Goal: Information Seeking & Learning: Learn about a topic

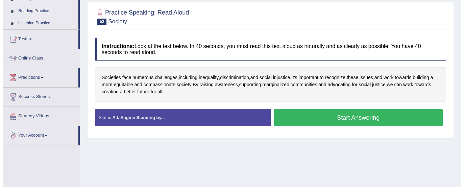
scroll to position [90, 0]
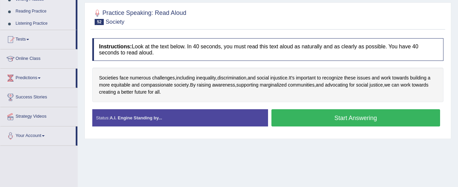
click at [325, 119] on button "Start Answering" at bounding box center [356, 117] width 169 height 17
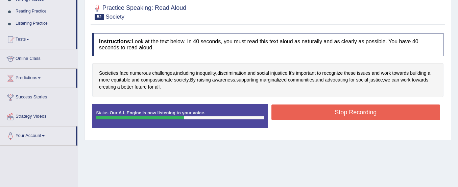
click at [325, 113] on button "Stop Recording" at bounding box center [356, 112] width 169 height 16
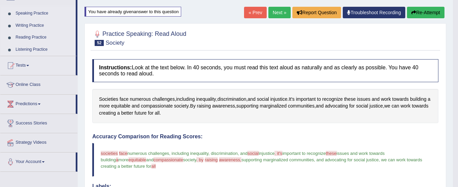
scroll to position [64, 0]
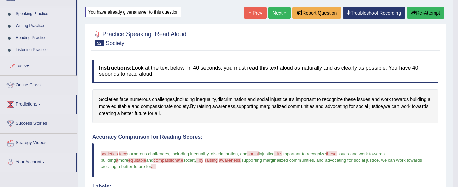
click at [426, 12] on button "Re-Attempt" at bounding box center [426, 12] width 38 height 11
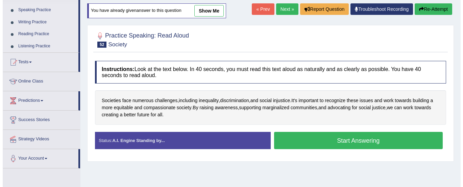
scroll to position [64, 0]
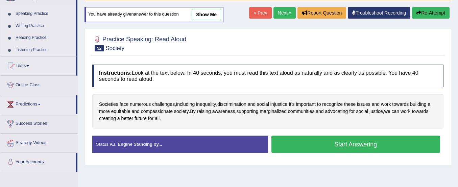
click at [356, 144] on button "Start Answering" at bounding box center [356, 144] width 169 height 17
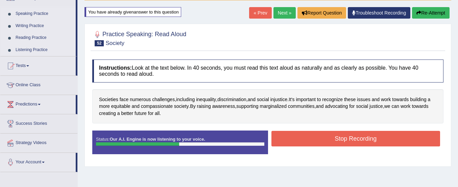
click at [356, 144] on button "Stop Recording" at bounding box center [356, 139] width 169 height 16
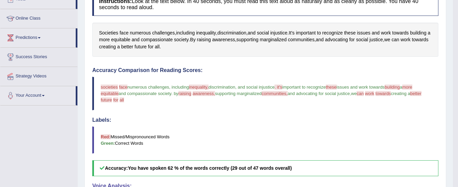
scroll to position [0, 0]
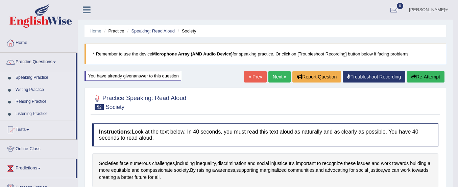
click at [412, 74] on button "Re-Attempt" at bounding box center [426, 76] width 38 height 11
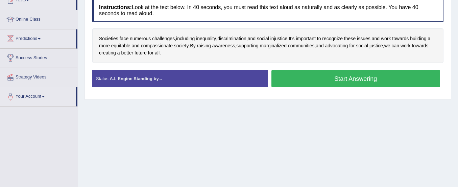
click at [374, 85] on button "Start Answering" at bounding box center [356, 78] width 169 height 17
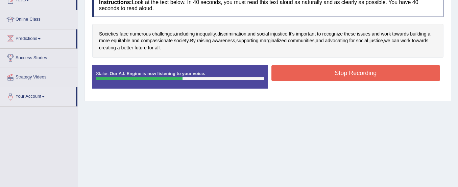
click at [370, 76] on button "Stop Recording" at bounding box center [356, 73] width 169 height 16
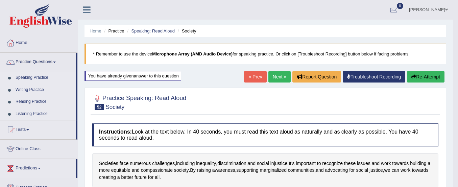
click at [39, 76] on link "Speaking Practice" at bounding box center [44, 78] width 63 height 12
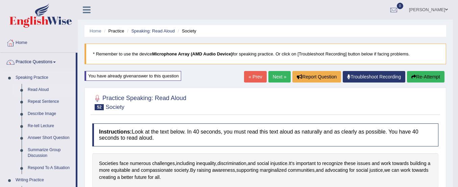
click at [37, 87] on link "Read Aloud" at bounding box center [50, 90] width 51 height 12
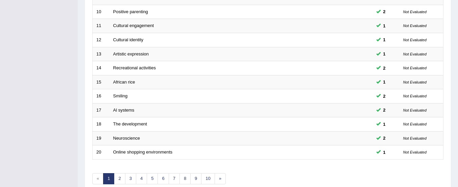
scroll to position [261, 0]
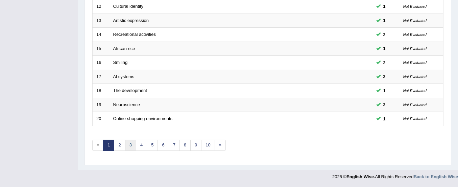
click at [130, 143] on link "3" at bounding box center [130, 145] width 11 height 11
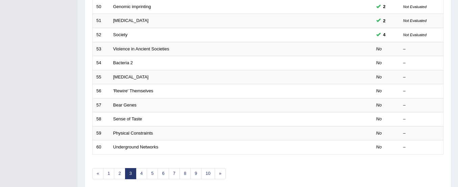
scroll to position [223, 0]
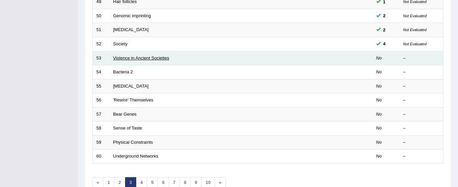
click at [146, 58] on link "Violence in Ancient Societies" at bounding box center [141, 57] width 56 height 5
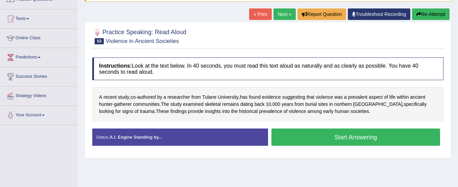
scroll to position [64, 0]
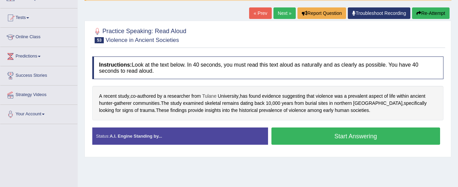
click at [211, 97] on span "Tulane" at bounding box center [209, 96] width 14 height 7
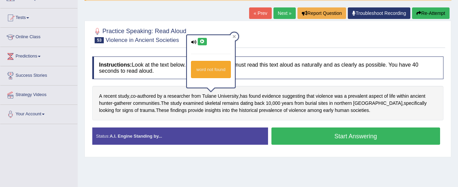
click at [203, 40] on icon at bounding box center [202, 42] width 5 height 4
click at [353, 119] on div "A recent study , co - authored by a researcher from Tulane University , has fou…" at bounding box center [267, 103] width 351 height 34
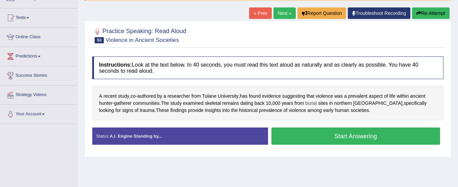
click at [314, 101] on span "burial" at bounding box center [310, 103] width 11 height 7
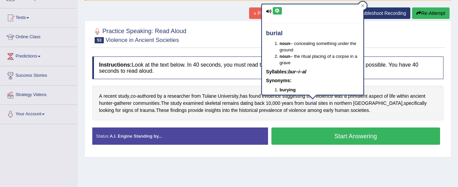
click at [277, 7] on button at bounding box center [277, 10] width 9 height 7
click at [343, 116] on div "A recent study , co - authored by a researcher from Tulane University , has fou…" at bounding box center [267, 103] width 351 height 34
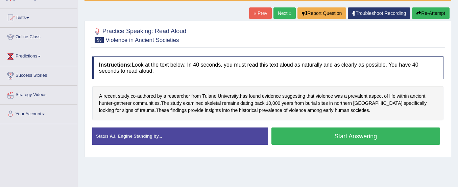
click at [342, 135] on button "Start Answering" at bounding box center [356, 135] width 169 height 17
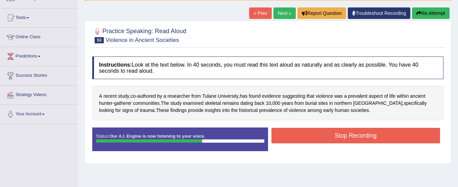
click at [342, 135] on button "Stop Recording" at bounding box center [356, 136] width 169 height 16
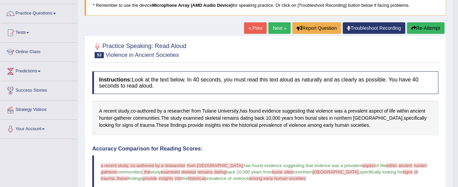
scroll to position [0, 0]
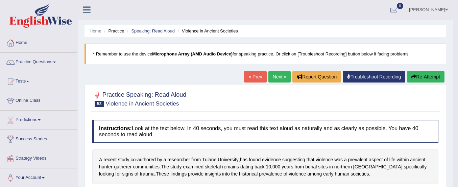
click at [424, 74] on button "Re-Attempt" at bounding box center [426, 76] width 38 height 11
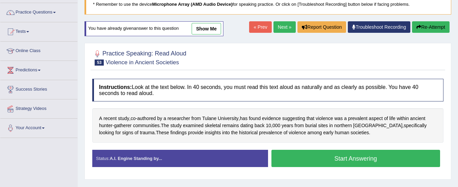
scroll to position [72, 0]
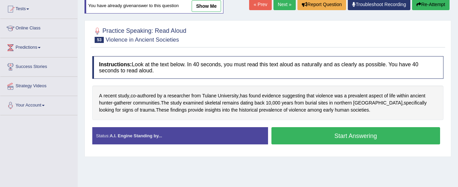
click at [349, 138] on button "Start Answering" at bounding box center [356, 135] width 169 height 17
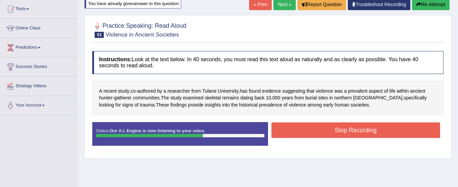
click at [349, 125] on button "Stop Recording" at bounding box center [356, 130] width 169 height 16
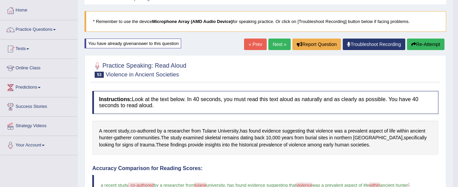
scroll to position [32, 0]
click at [42, 31] on link "Practice Questions" at bounding box center [38, 29] width 77 height 17
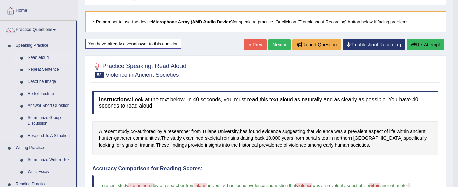
click at [40, 56] on link "Read Aloud" at bounding box center [50, 58] width 51 height 12
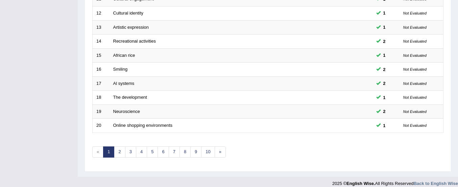
scroll to position [261, 0]
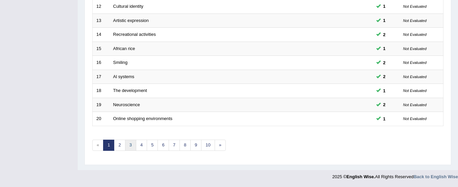
click at [132, 146] on link "3" at bounding box center [130, 145] width 11 height 11
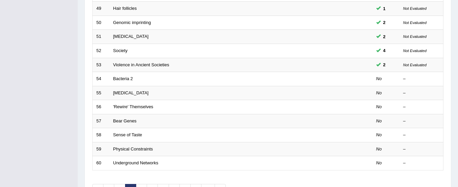
scroll to position [216, 0]
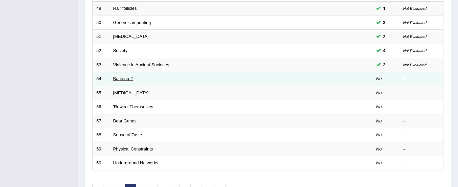
click at [128, 78] on link "Bacteria 2" at bounding box center [123, 78] width 20 height 5
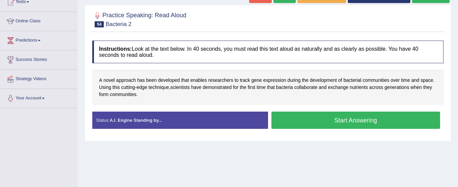
click at [315, 119] on button "Start Answering" at bounding box center [356, 120] width 169 height 17
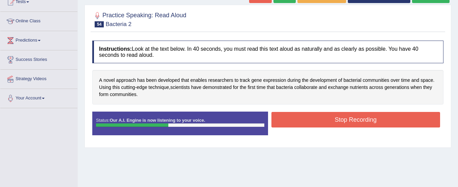
click at [315, 119] on button "Stop Recording" at bounding box center [356, 120] width 169 height 16
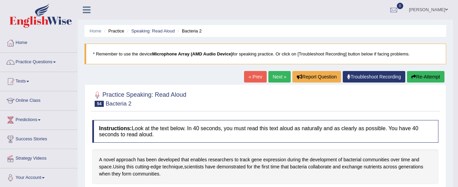
click at [431, 74] on button "Re-Attempt" at bounding box center [426, 76] width 38 height 11
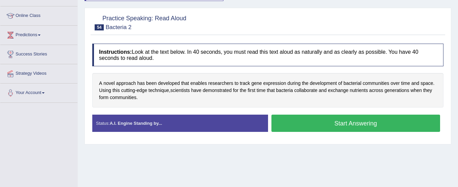
scroll to position [85, 0]
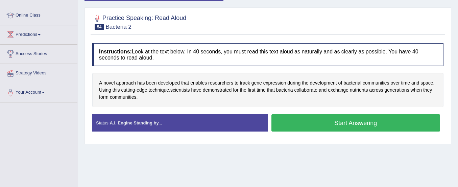
click at [380, 123] on button "Start Answering" at bounding box center [356, 122] width 169 height 17
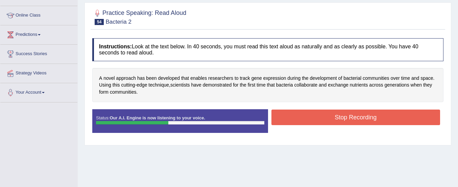
click at [380, 118] on button "Stop Recording" at bounding box center [356, 118] width 169 height 16
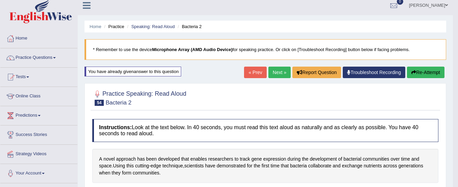
scroll to position [0, 0]
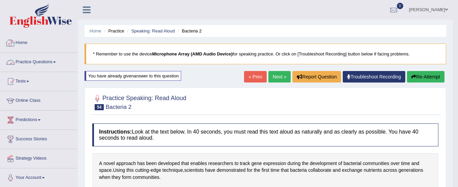
click at [30, 61] on link "Practice Questions" at bounding box center [38, 61] width 77 height 17
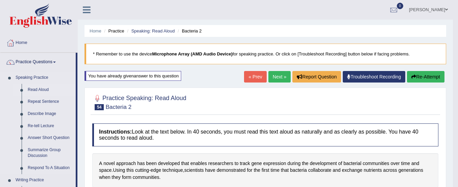
click at [37, 88] on link "Read Aloud" at bounding box center [50, 90] width 51 height 12
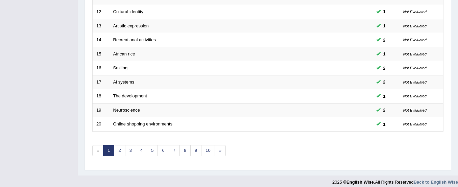
scroll to position [261, 0]
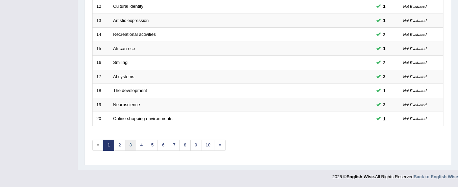
click at [127, 145] on link "3" at bounding box center [130, 145] width 11 height 11
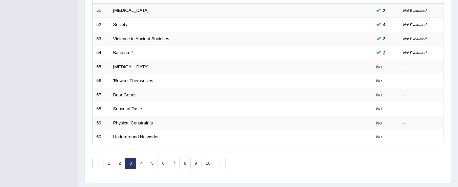
scroll to position [243, 0]
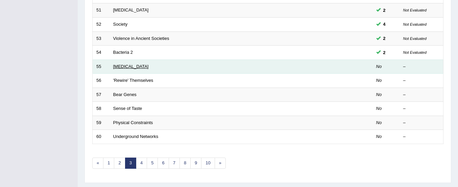
click at [143, 66] on link "[MEDICAL_DATA]" at bounding box center [131, 66] width 36 height 5
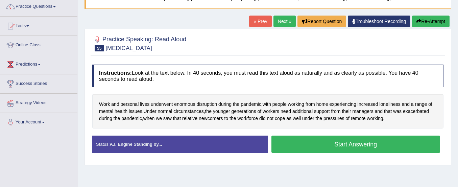
click at [310, 142] on button "Start Answering" at bounding box center [356, 144] width 169 height 17
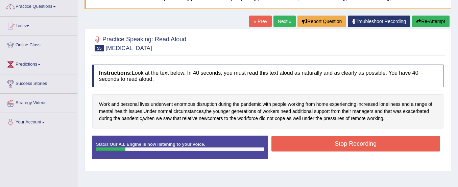
click at [424, 24] on button "Re-Attempt" at bounding box center [431, 21] width 38 height 11
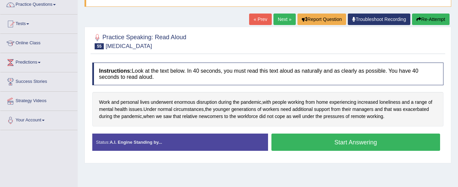
click at [332, 141] on button "Start Answering" at bounding box center [356, 142] width 169 height 17
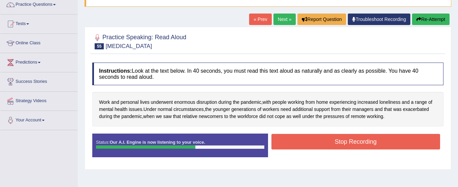
click at [332, 141] on button "Stop Recording" at bounding box center [356, 142] width 169 height 16
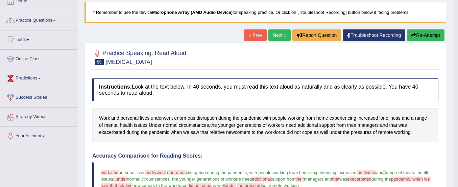
scroll to position [41, 0]
click at [421, 35] on button "Re-Attempt" at bounding box center [426, 35] width 38 height 11
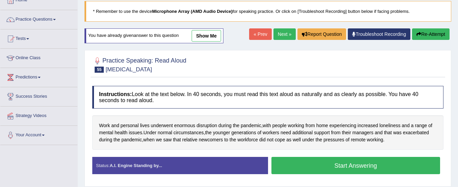
scroll to position [41, 0]
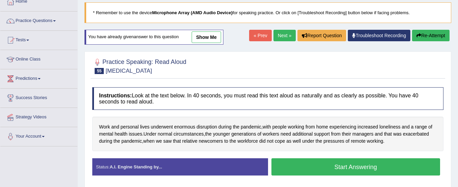
click at [366, 171] on button "Start Answering" at bounding box center [356, 166] width 169 height 17
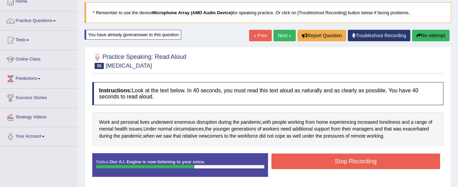
click at [371, 160] on button "Stop Recording" at bounding box center [356, 162] width 169 height 16
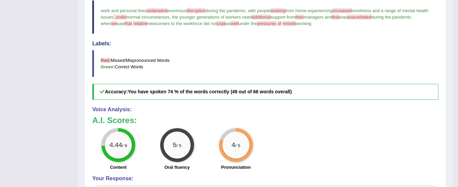
scroll to position [207, 0]
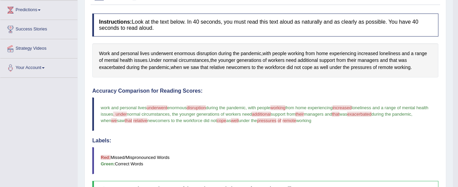
click at [368, 151] on blockquote "Red: Missed/Mispronounced Words Green: Correct Words" at bounding box center [265, 160] width 346 height 27
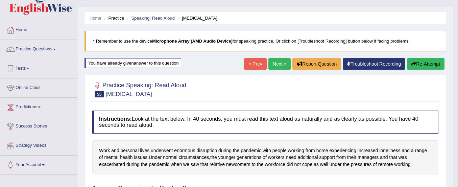
scroll to position [0, 0]
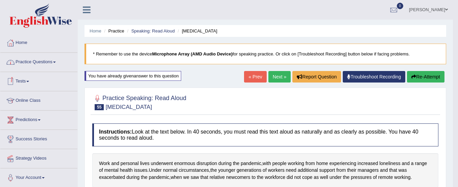
click at [36, 65] on link "Practice Questions" at bounding box center [38, 61] width 77 height 17
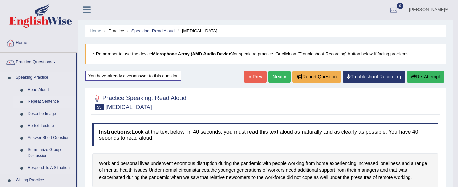
click at [37, 100] on link "Repeat Sentence" at bounding box center [50, 102] width 51 height 12
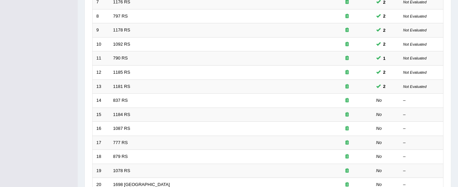
scroll to position [196, 0]
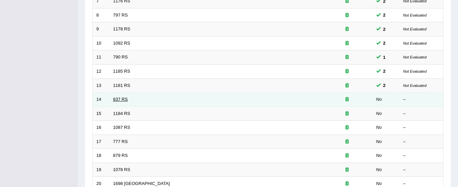
click at [119, 99] on link "837 RS" at bounding box center [120, 99] width 15 height 5
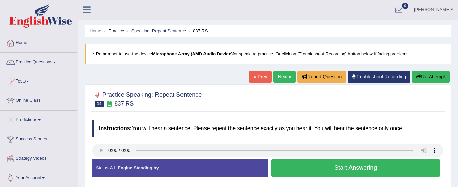
click at [311, 165] on button "Start Answering" at bounding box center [356, 167] width 169 height 17
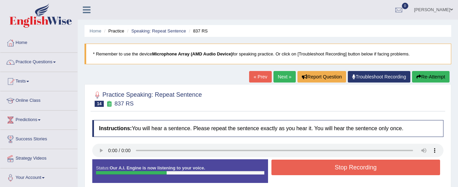
click at [311, 165] on button "Stop Recording" at bounding box center [356, 168] width 169 height 16
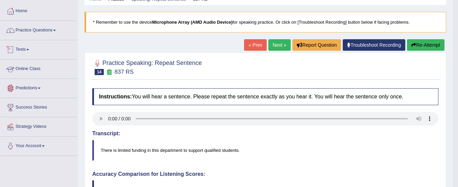
scroll to position [31, 0]
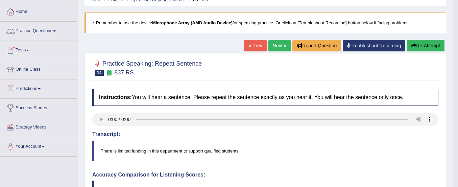
click at [34, 30] on link "Practice Questions" at bounding box center [38, 30] width 77 height 17
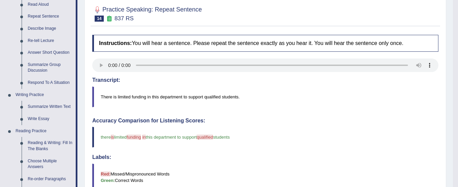
scroll to position [86, 0]
click at [44, 12] on link "Repeat Sentence" at bounding box center [50, 16] width 51 height 12
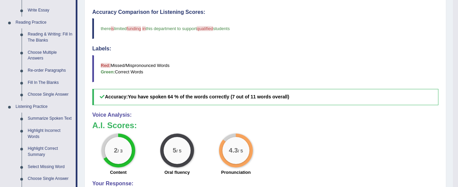
scroll to position [359, 0]
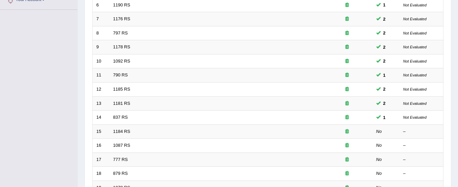
scroll to position [261, 0]
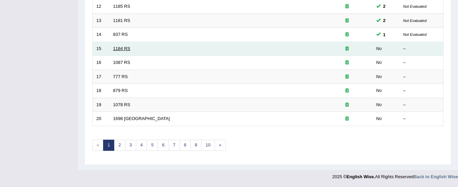
click at [116, 47] on link "1184 RS" at bounding box center [121, 48] width 17 height 5
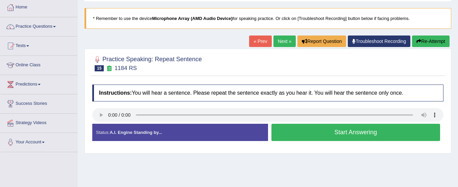
scroll to position [49, 0]
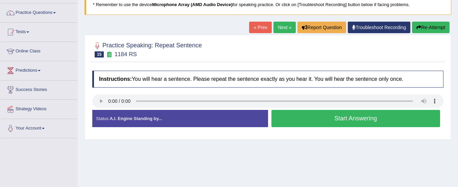
click at [287, 125] on button "Start Answering" at bounding box center [356, 118] width 169 height 17
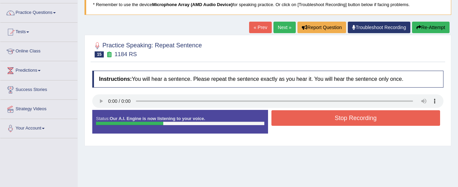
click at [429, 26] on button "Re-Attempt" at bounding box center [431, 27] width 38 height 11
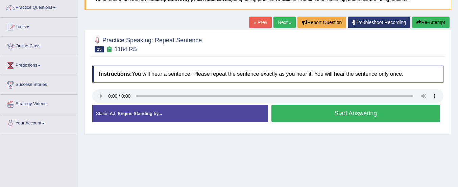
click at [313, 118] on button "Start Answering" at bounding box center [356, 113] width 169 height 17
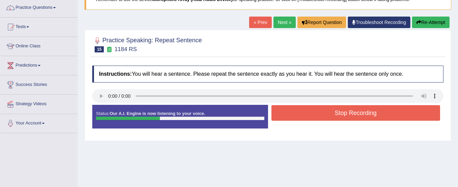
click at [313, 118] on button "Stop Recording" at bounding box center [356, 113] width 169 height 16
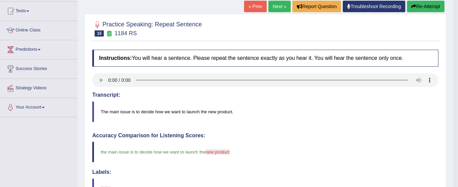
scroll to position [70, 0]
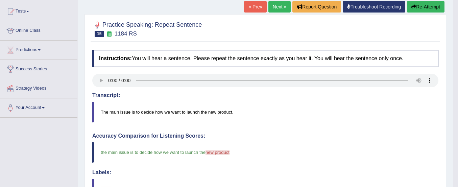
click at [425, 5] on button "Re-Attempt" at bounding box center [426, 6] width 38 height 11
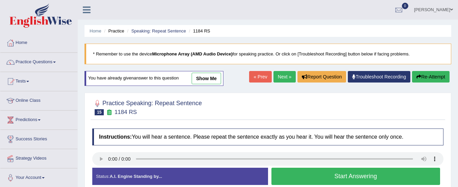
scroll to position [102, 0]
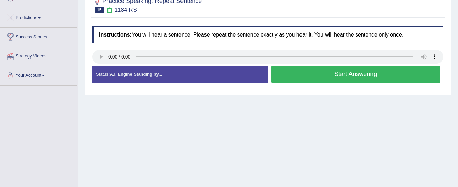
click at [360, 74] on button "Start Answering" at bounding box center [356, 74] width 169 height 17
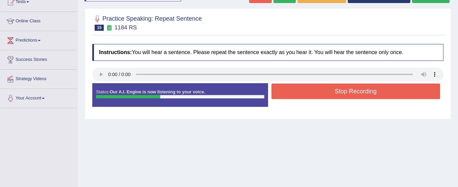
scroll to position [58, 0]
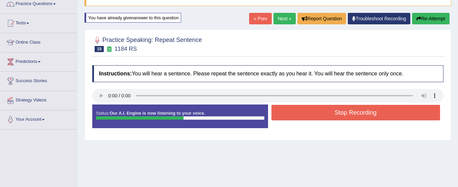
click at [420, 18] on button "Re-Attempt" at bounding box center [431, 18] width 38 height 11
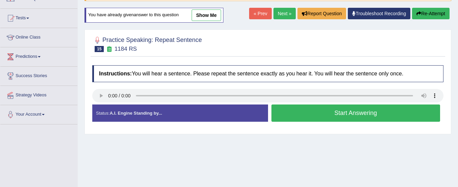
scroll to position [58, 0]
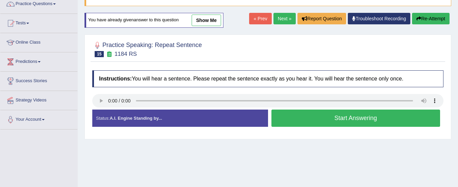
click at [358, 113] on button "Start Answering" at bounding box center [356, 118] width 169 height 17
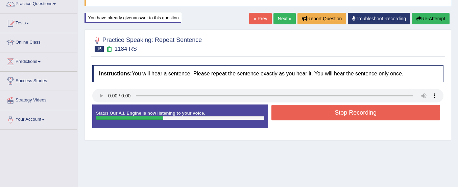
click at [425, 15] on button "Re-Attempt" at bounding box center [431, 18] width 38 height 11
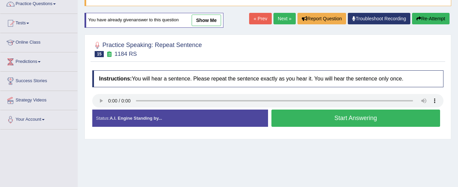
click at [334, 115] on button "Start Answering" at bounding box center [356, 118] width 169 height 17
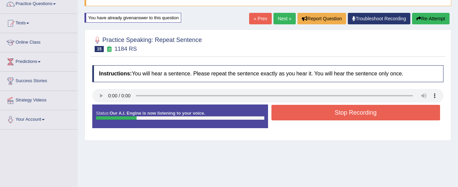
click at [431, 16] on button "Re-Attempt" at bounding box center [431, 18] width 38 height 11
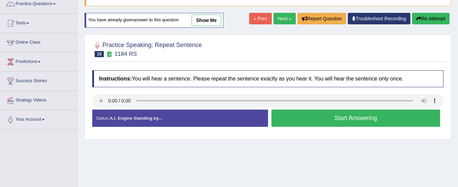
click at [360, 117] on button "Start Answering" at bounding box center [356, 118] width 169 height 17
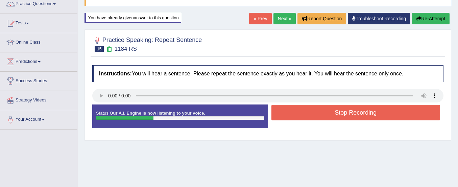
click at [360, 117] on button "Stop Recording" at bounding box center [356, 113] width 169 height 16
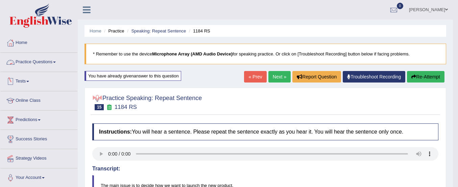
click at [52, 64] on link "Practice Questions" at bounding box center [38, 61] width 77 height 17
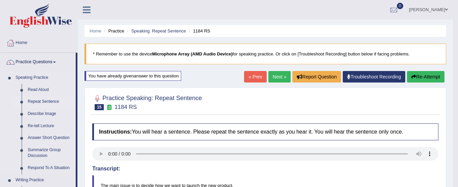
click at [40, 100] on link "Repeat Sentence" at bounding box center [50, 102] width 51 height 12
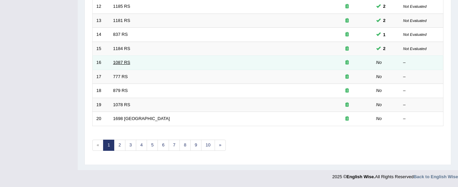
click at [125, 64] on link "1087 RS" at bounding box center [121, 62] width 17 height 5
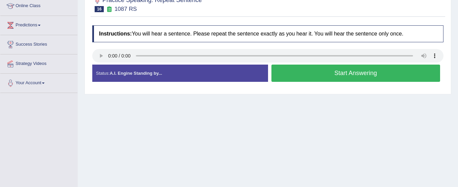
click at [332, 71] on button "Start Answering" at bounding box center [356, 73] width 169 height 17
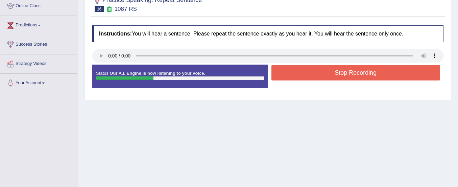
click at [332, 71] on button "Stop Recording" at bounding box center [356, 73] width 169 height 16
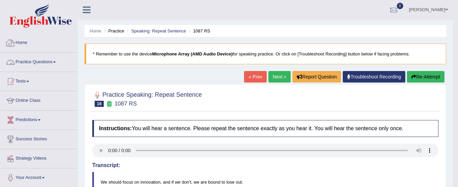
click at [39, 58] on link "Practice Questions" at bounding box center [38, 61] width 77 height 17
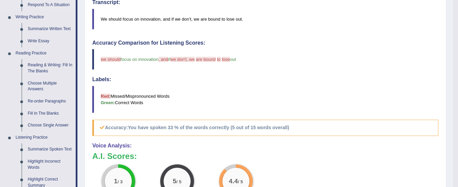
scroll to position [163, 0]
click at [43, 69] on link "Reading & Writing: Fill In The Blanks" at bounding box center [50, 68] width 51 height 18
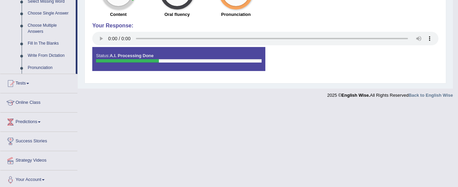
scroll to position [362, 0]
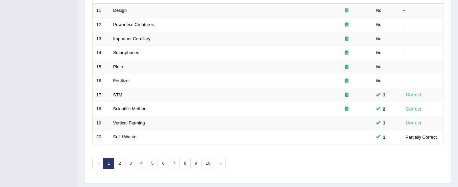
scroll to position [237, 0]
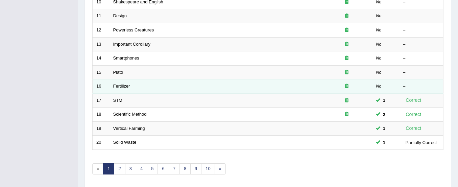
click at [119, 88] on link "Fertilizer" at bounding box center [121, 86] width 17 height 5
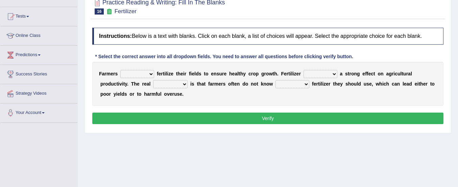
click at [150, 75] on select "must should need can" at bounding box center [137, 74] width 34 height 8
click at [118, 133] on div "Home Practice Reading & Writing: Fill In The Blanks Fertilizer « Prev Next » Re…" at bounding box center [268, 104] width 380 height 338
click at [139, 73] on select "must should need can" at bounding box center [137, 74] width 34 height 8
click at [120, 70] on select "must should need can" at bounding box center [137, 74] width 34 height 8
click at [146, 73] on select "must should need can" at bounding box center [137, 74] width 34 height 8
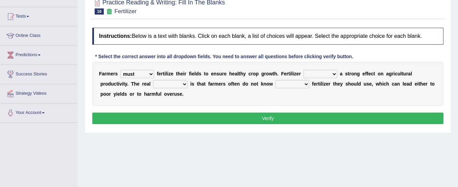
select select "should"
click at [120, 70] on select "must should need can" at bounding box center [137, 74] width 34 height 8
click at [317, 75] on select "has had have having" at bounding box center [321, 74] width 34 height 8
select select "having"
click at [304, 70] on select "has had have having" at bounding box center [321, 74] width 34 height 8
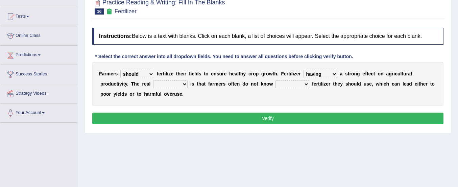
click at [177, 81] on select "problem question conclusion answer" at bounding box center [170, 84] width 34 height 8
select select "problem"
click at [153, 80] on select "problem question conclusion answer" at bounding box center [170, 84] width 34 height 8
click at [290, 84] on select "how much how many however so much" at bounding box center [293, 84] width 34 height 8
select select "how much"
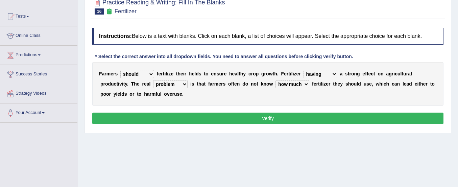
click at [276, 80] on select "how much how many however so much" at bounding box center [293, 84] width 34 height 8
click at [273, 118] on button "Verify" at bounding box center [267, 118] width 351 height 11
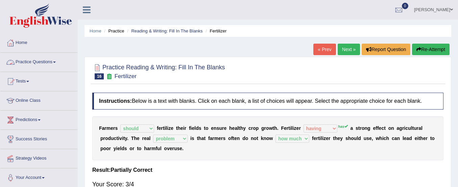
click at [33, 62] on link "Practice Questions" at bounding box center [38, 61] width 77 height 17
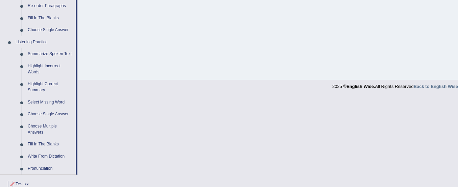
scroll to position [258, 0]
click at [44, 65] on link "Highlight Incorrect Words" at bounding box center [50, 70] width 51 height 18
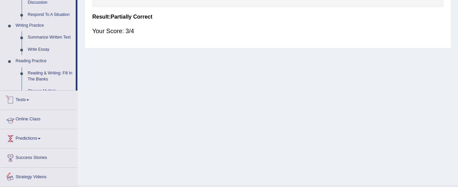
scroll to position [173, 0]
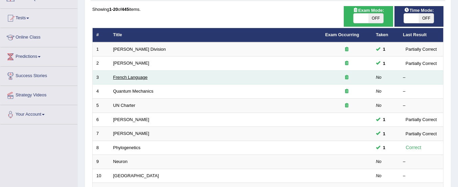
click at [130, 77] on link "French Language" at bounding box center [130, 77] width 34 height 5
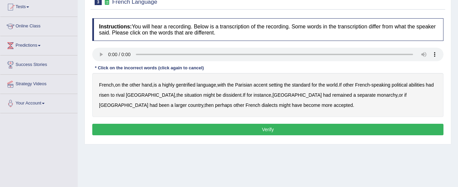
scroll to position [75, 0]
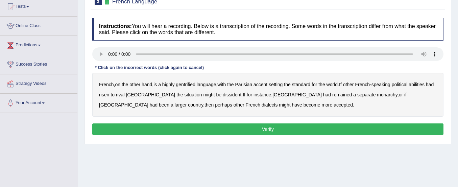
click at [187, 85] on b "gentrified" at bounding box center [186, 84] width 20 height 5
click at [423, 83] on b "abilities" at bounding box center [417, 84] width 16 height 5
click at [223, 97] on b "dissident" at bounding box center [232, 94] width 19 height 5
click at [377, 95] on b "monarchy" at bounding box center [387, 94] width 20 height 5
click at [241, 125] on button "Verify" at bounding box center [267, 128] width 351 height 11
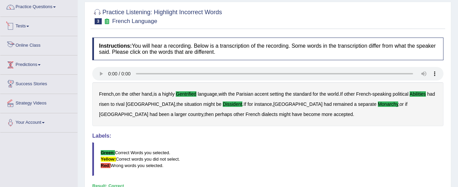
scroll to position [19, 0]
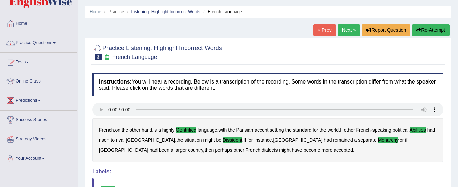
click at [32, 45] on link "Practice Questions" at bounding box center [38, 41] width 77 height 17
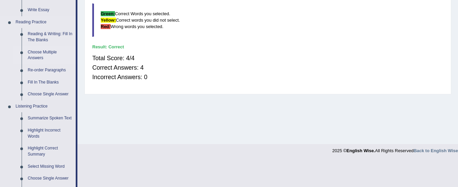
scroll to position [194, 0]
click at [50, 68] on link "Re-order Paragraphs" at bounding box center [50, 71] width 51 height 12
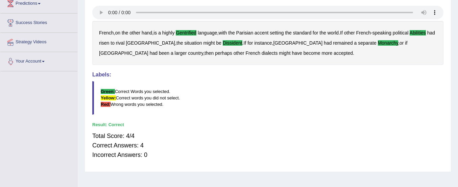
scroll to position [168, 0]
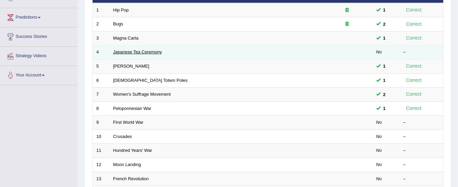
click at [134, 54] on link "Japanese Tea Ceremony" at bounding box center [137, 51] width 49 height 5
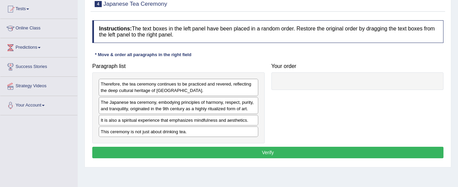
scroll to position [75, 0]
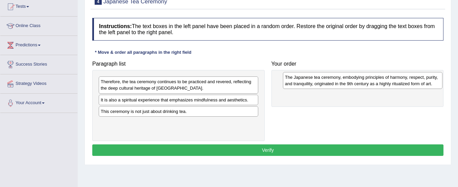
drag, startPoint x: 127, startPoint y: 106, endPoint x: 310, endPoint y: 83, distance: 184.4
click at [310, 83] on div "The Japanese tea ceremony, embodying principles of harmony, respect, purity, an…" at bounding box center [363, 80] width 160 height 17
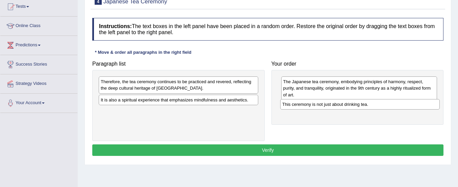
drag, startPoint x: 152, startPoint y: 113, endPoint x: 334, endPoint y: 106, distance: 181.7
click at [334, 106] on div "This ceremony is not just about drinking tea." at bounding box center [360, 104] width 160 height 10
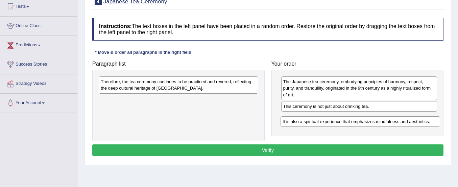
drag, startPoint x: 221, startPoint y: 103, endPoint x: 403, endPoint y: 124, distance: 183.2
click at [403, 124] on div "It is also a spiritual experience that emphasizes mindfulness and aesthetics." at bounding box center [361, 121] width 160 height 10
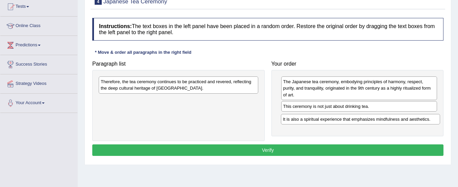
click at [403, 124] on div "Paragraph list Therefore, the tea ceremony continues to be practiced and revere…" at bounding box center [268, 99] width 358 height 84
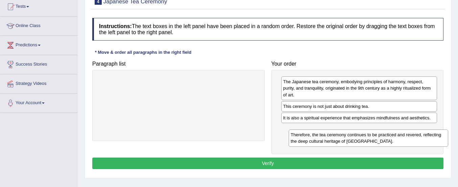
drag, startPoint x: 212, startPoint y: 88, endPoint x: 400, endPoint y: 141, distance: 195.4
click at [400, 141] on div "Therefore, the tea ceremony continues to be practiced and revered, reflecting t…" at bounding box center [369, 138] width 160 height 17
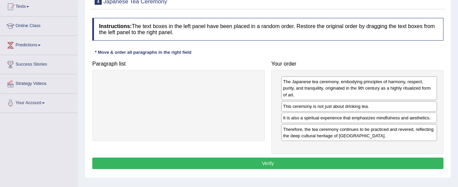
click at [357, 164] on button "Verify" at bounding box center [267, 163] width 351 height 11
